Goal: Task Accomplishment & Management: Manage account settings

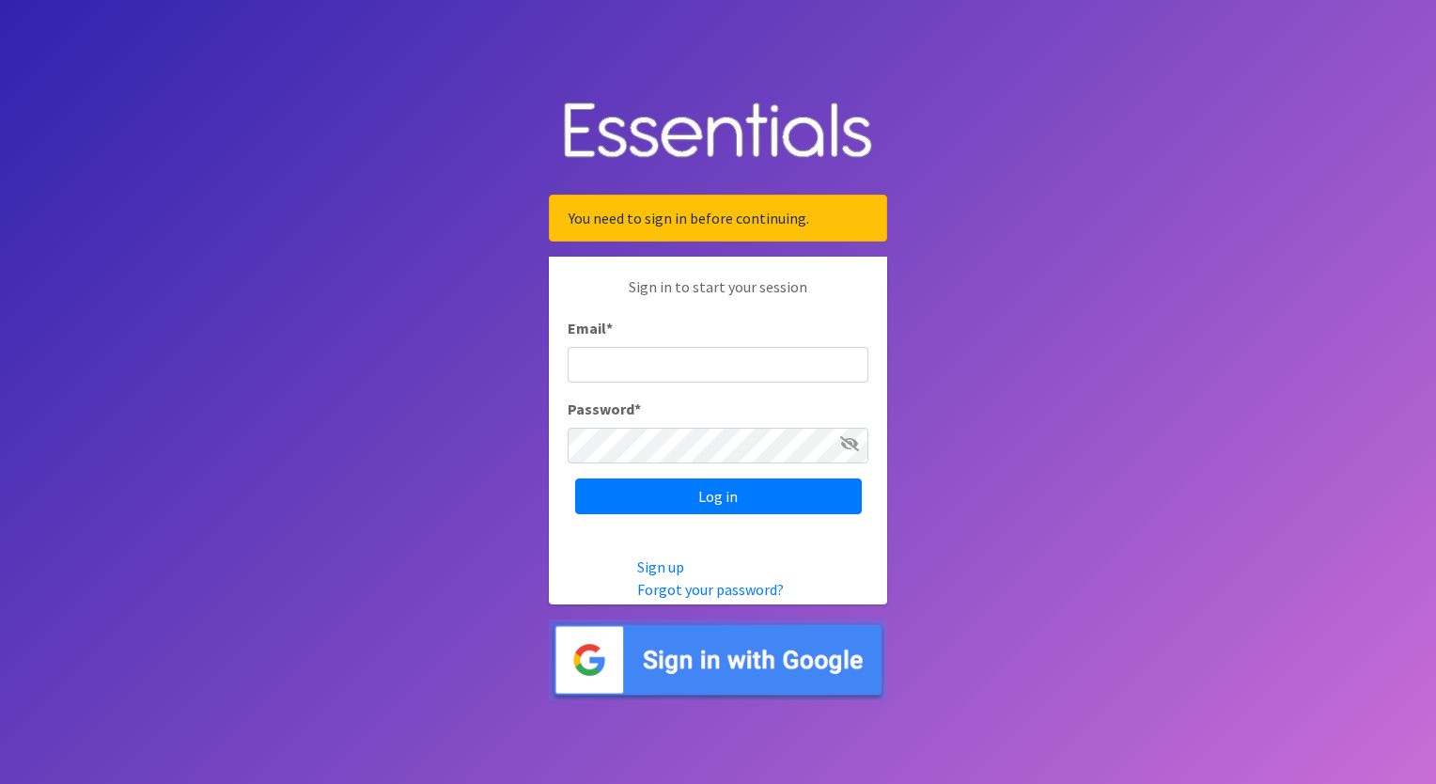
click at [1038, 137] on body "You need to sign in before continuing. Sign in to start your session Email * Pa…" at bounding box center [718, 392] width 1436 height 784
click at [679, 344] on div "Email *" at bounding box center [718, 350] width 301 height 66
click at [673, 374] on input "Email *" at bounding box center [718, 365] width 301 height 36
type input "Courtney.Moore@chail.org"
click at [745, 595] on link "Forgot your password?" at bounding box center [710, 589] width 147 height 19
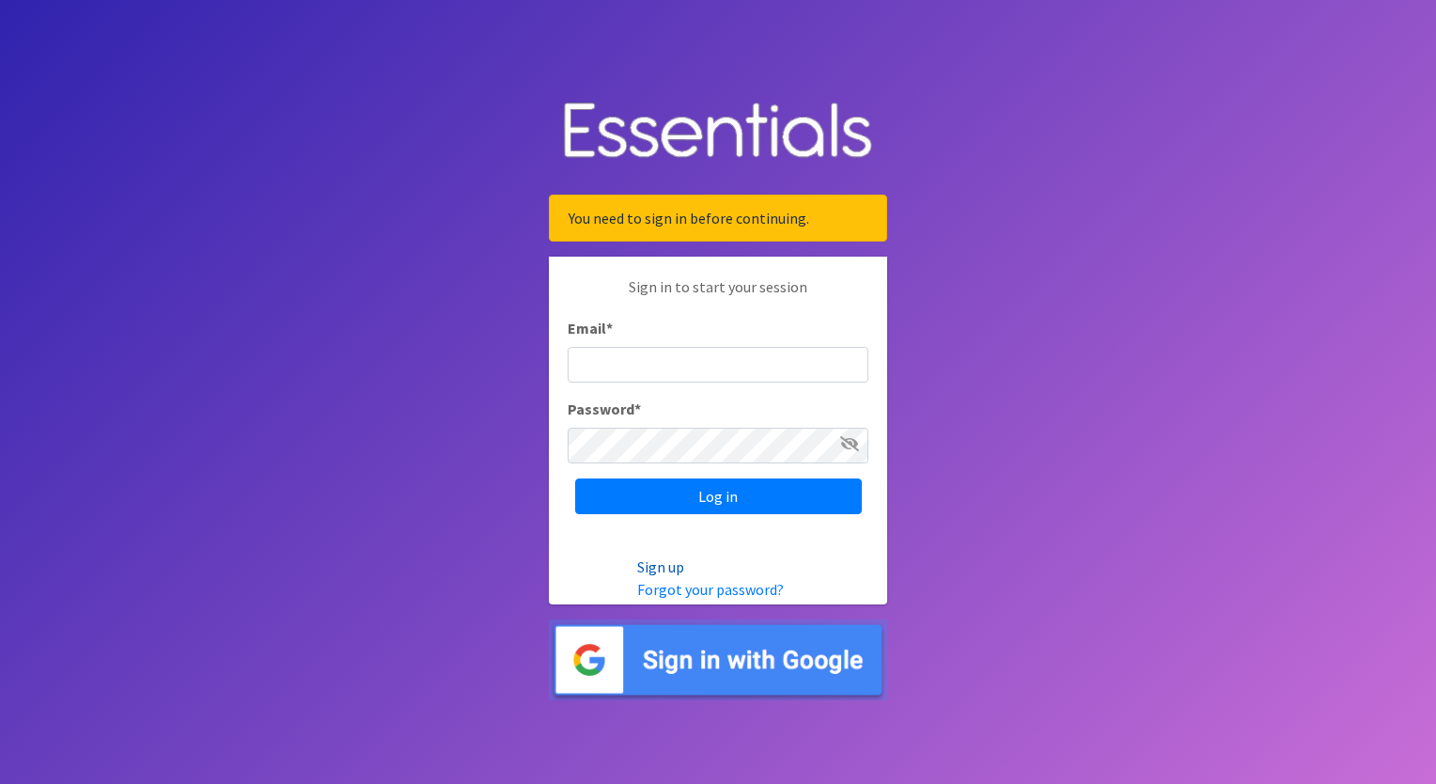
click at [672, 568] on link "Sign up" at bounding box center [660, 566] width 47 height 19
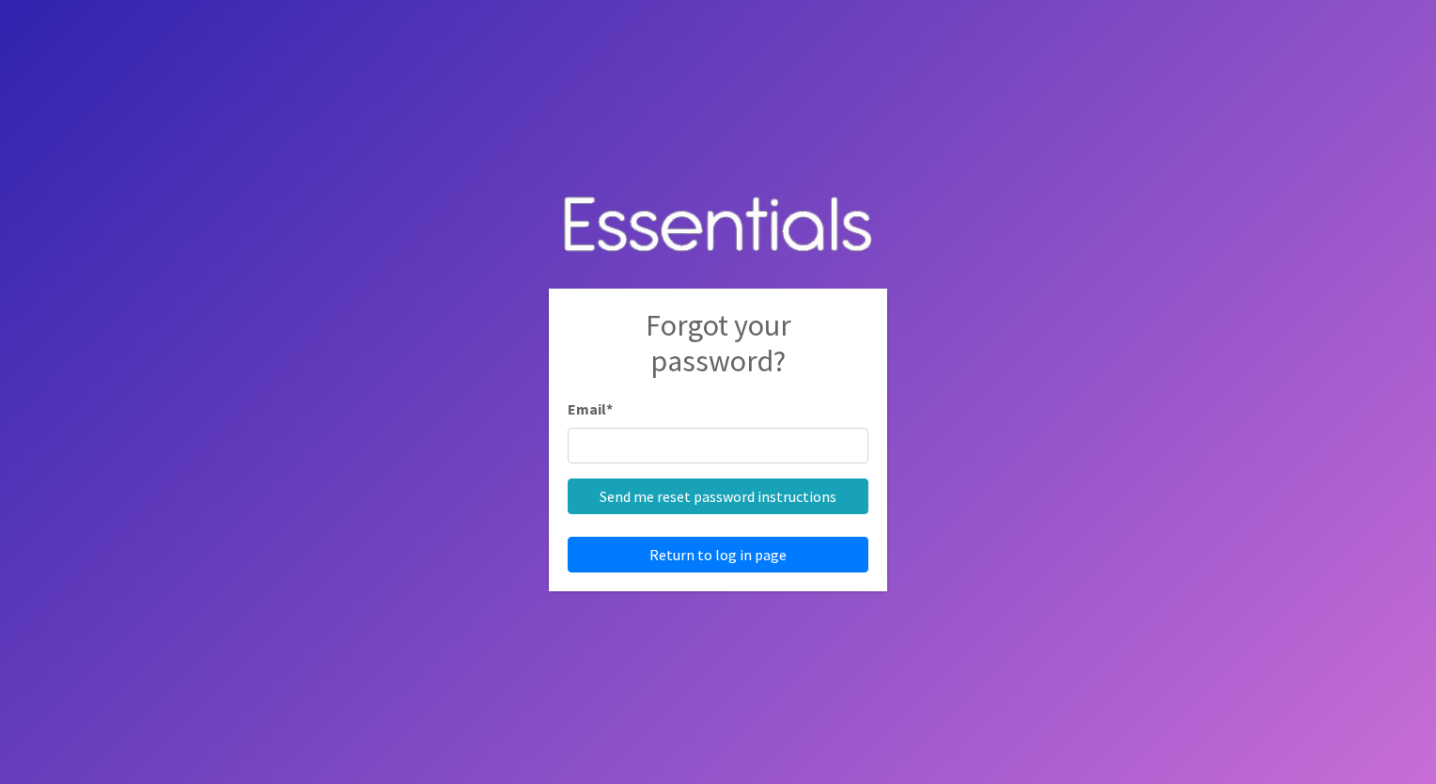
click at [711, 449] on input "Email *" at bounding box center [718, 446] width 301 height 36
type input "[PERSON_NAME][EMAIL_ADDRESS][PERSON_NAME][DOMAIN_NAME]"
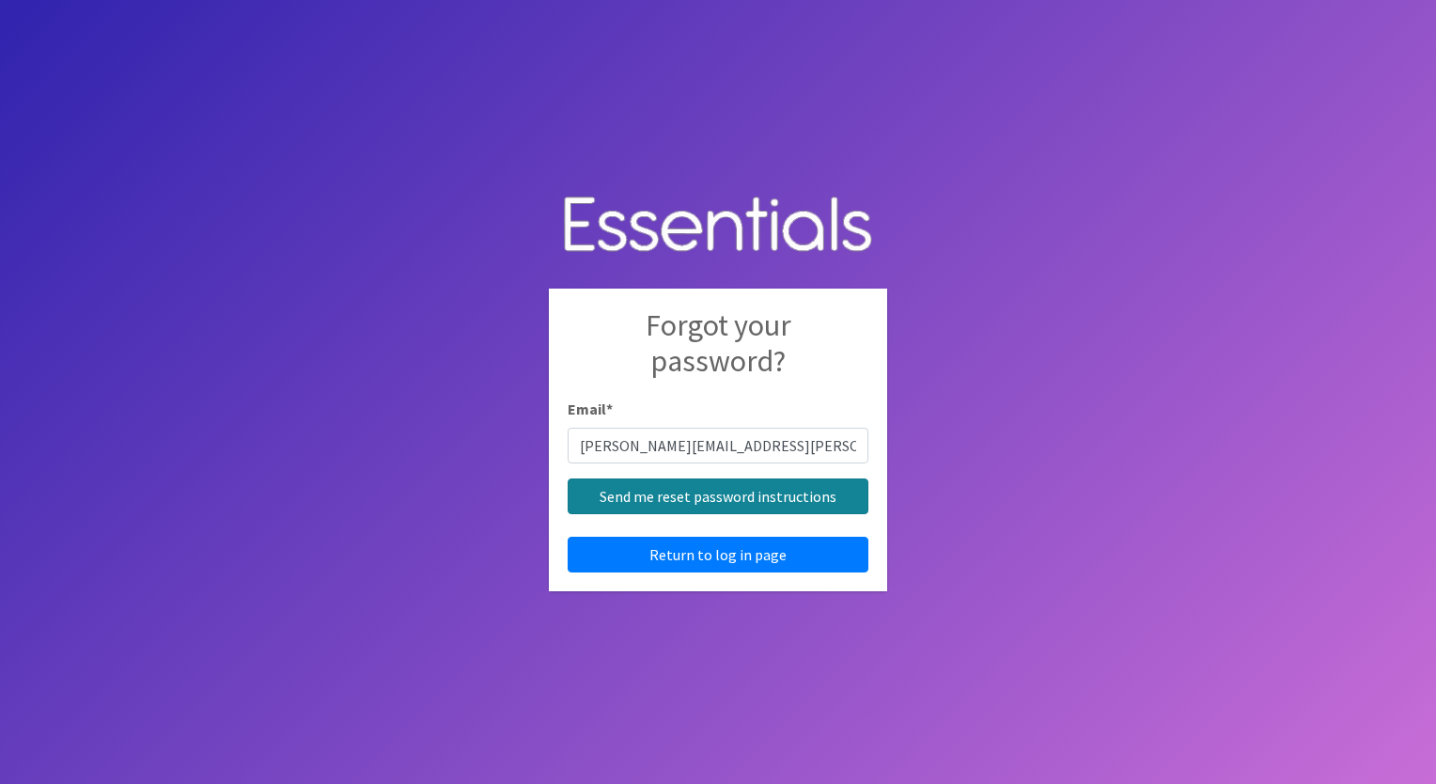
click at [759, 494] on input "Send me reset password instructions" at bounding box center [718, 496] width 301 height 36
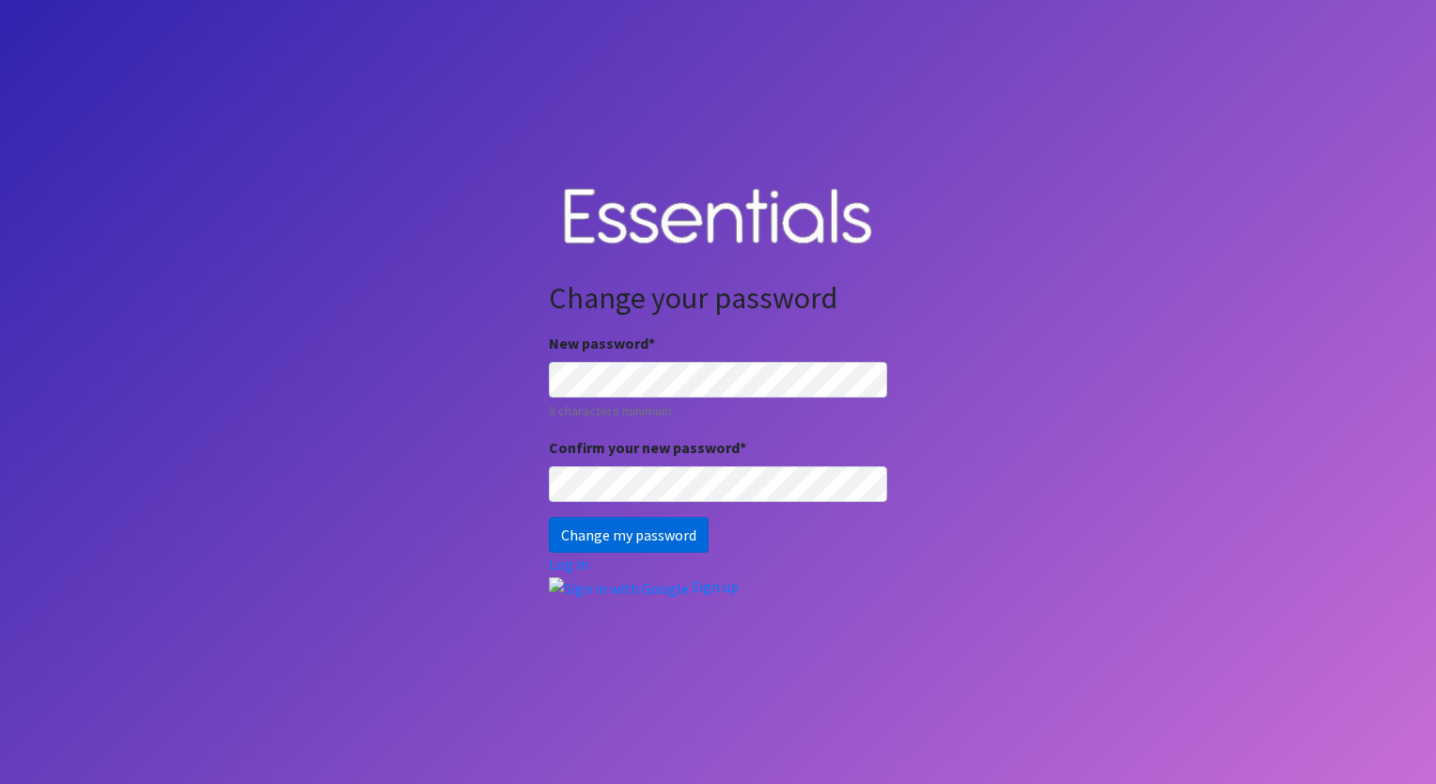
click at [676, 539] on input "Change my password" at bounding box center [629, 535] width 160 height 36
